Goal: Information Seeking & Learning: Learn about a topic

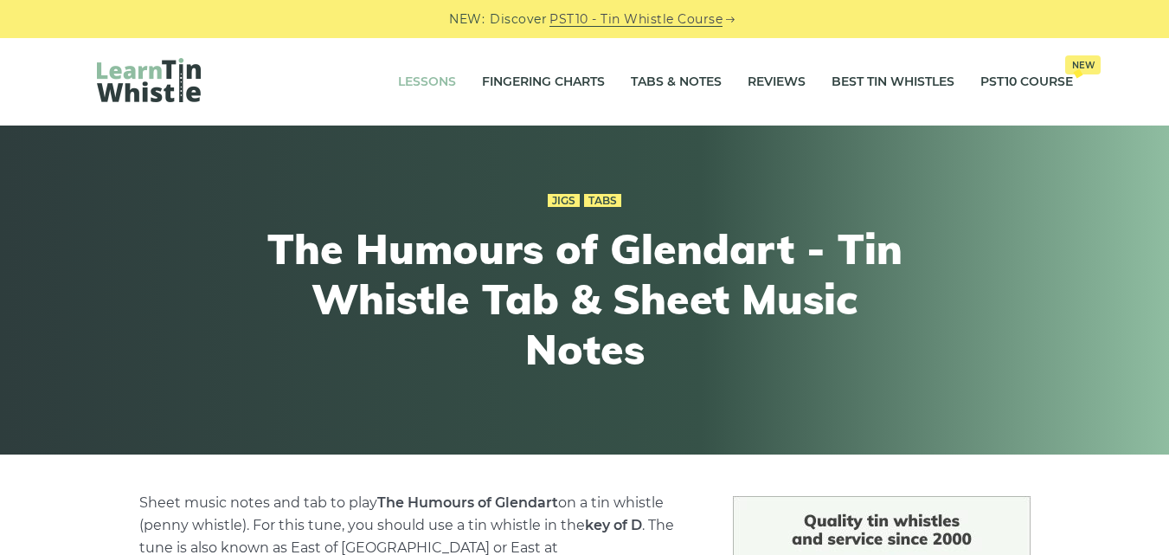
click at [417, 82] on link "Lessons" at bounding box center [427, 82] width 58 height 43
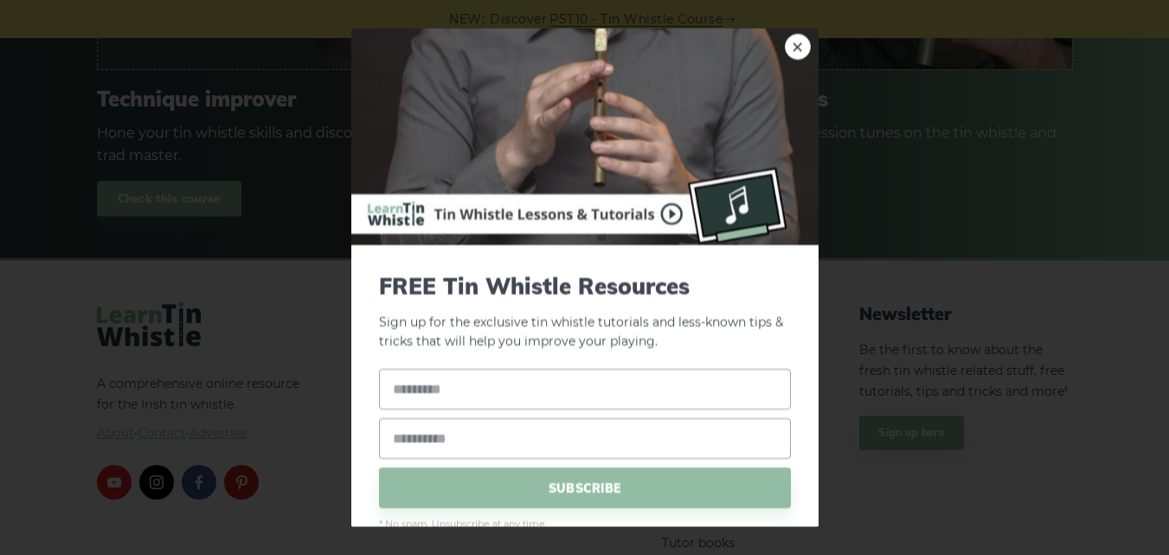
scroll to position [2470, 0]
click at [663, 209] on img at bounding box center [584, 136] width 467 height 216
click at [787, 47] on link "×" at bounding box center [798, 46] width 26 height 26
